Goal: Check status: Check status

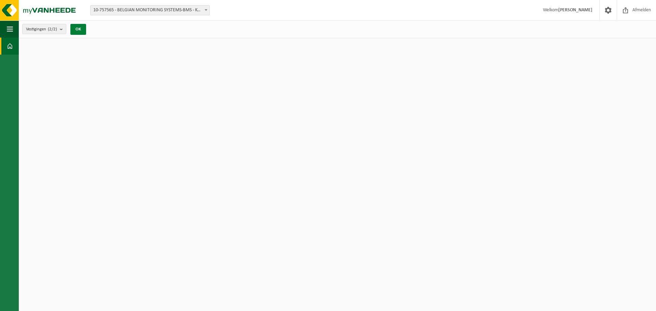
click at [81, 32] on button "OK" at bounding box center [78, 29] width 16 height 11
click at [636, 8] on span "Afmelden" at bounding box center [642, 10] width 22 height 20
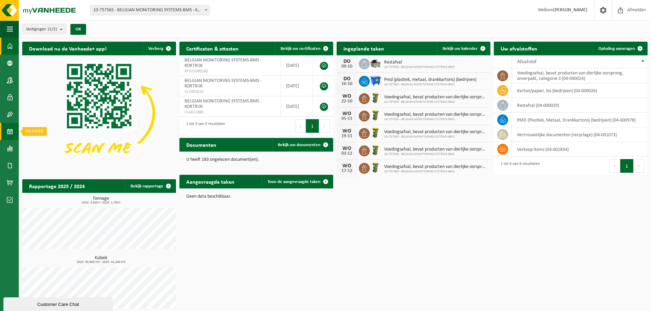
click at [10, 130] on span at bounding box center [10, 131] width 6 height 17
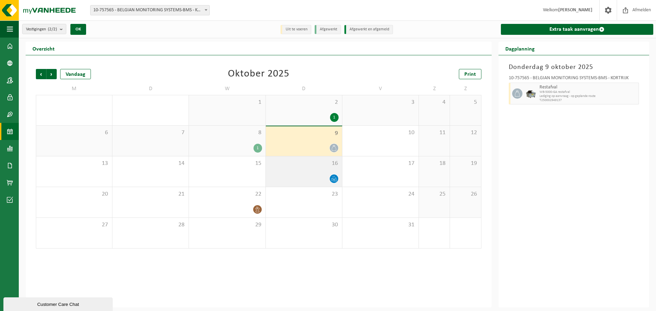
click at [311, 178] on div at bounding box center [303, 178] width 69 height 9
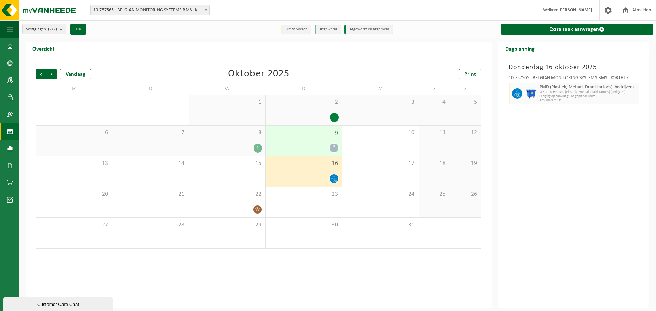
click at [330, 144] on div at bounding box center [303, 148] width 69 height 9
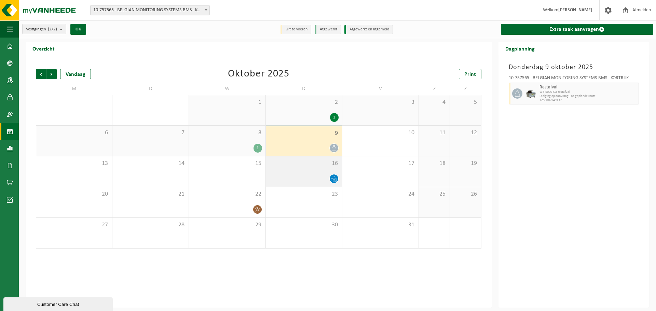
click at [319, 182] on div at bounding box center [303, 178] width 69 height 9
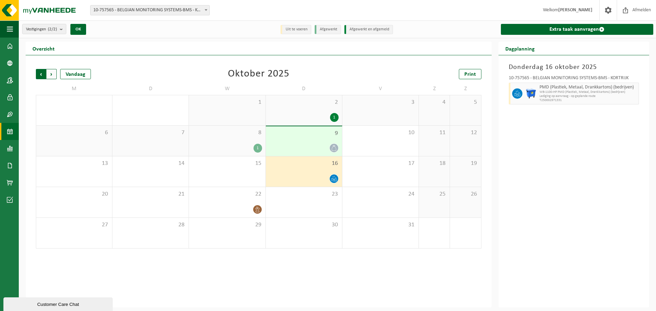
click at [50, 72] on span "Volgende" at bounding box center [52, 74] width 10 height 10
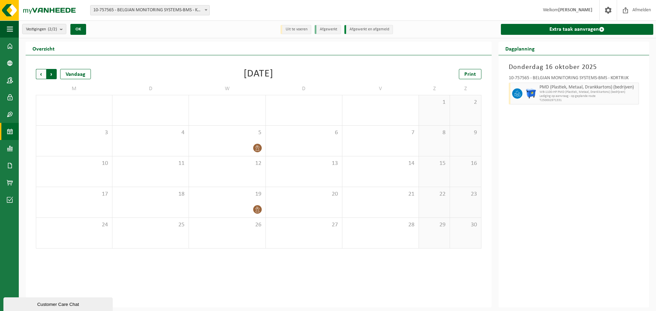
click at [39, 72] on span "Vorige" at bounding box center [41, 74] width 10 height 10
